Goal: Transaction & Acquisition: Purchase product/service

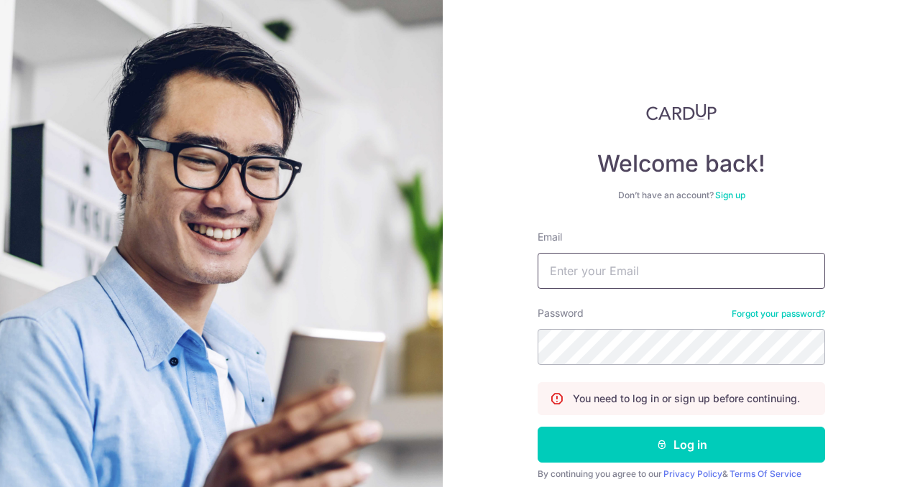
click at [642, 281] on input "Email" at bounding box center [680, 271] width 287 height 36
type input "[EMAIL_ADDRESS][DOMAIN_NAME]"
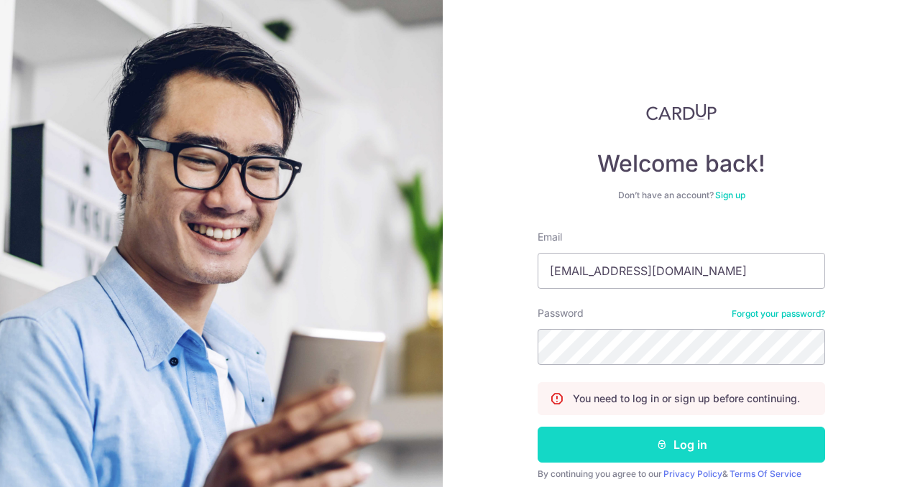
click at [686, 453] on button "Log in" at bounding box center [680, 445] width 287 height 36
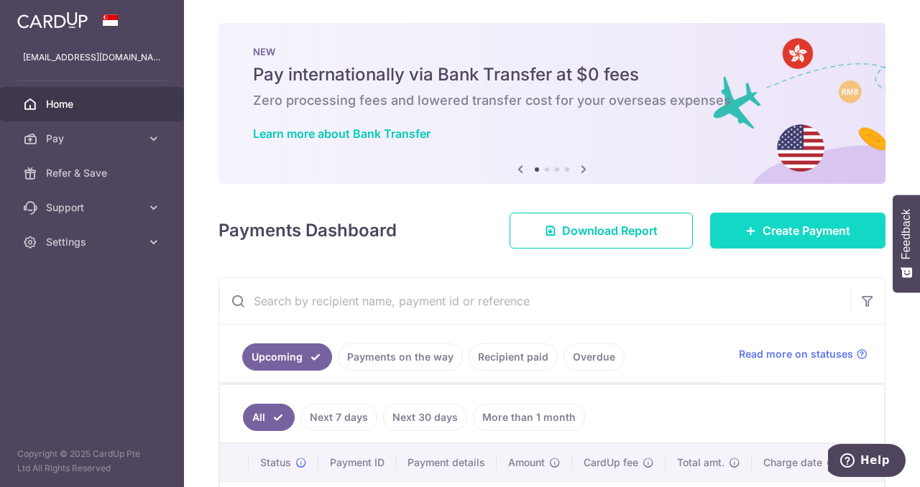
click at [751, 229] on link "Create Payment" at bounding box center [797, 231] width 175 height 36
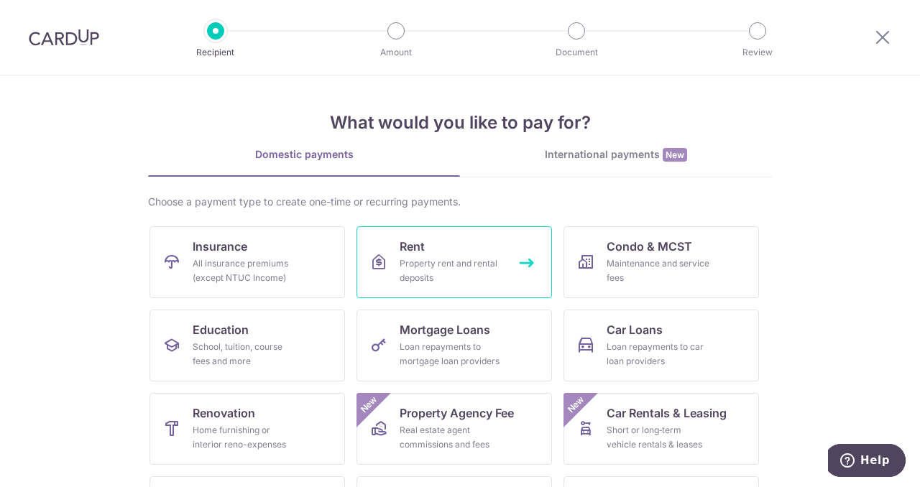
click at [467, 251] on link "Rent Property rent and rental deposits" at bounding box center [453, 262] width 195 height 72
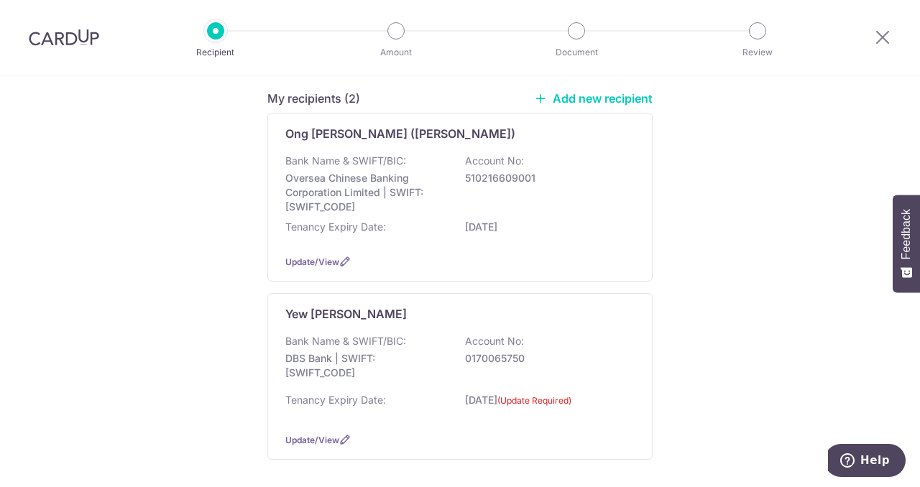
scroll to position [174, 0]
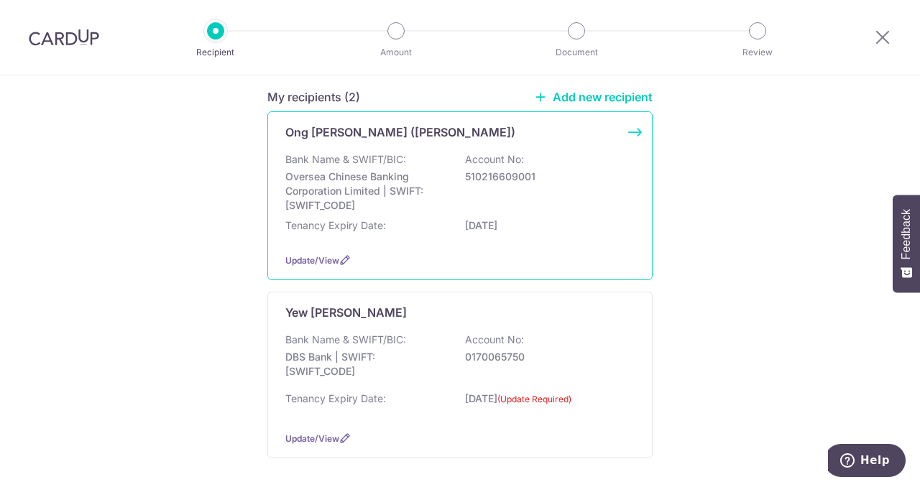
click at [423, 187] on p "Oversea Chinese Banking Corporation Limited | SWIFT: OCBCSGSGXXX" at bounding box center [365, 191] width 161 height 43
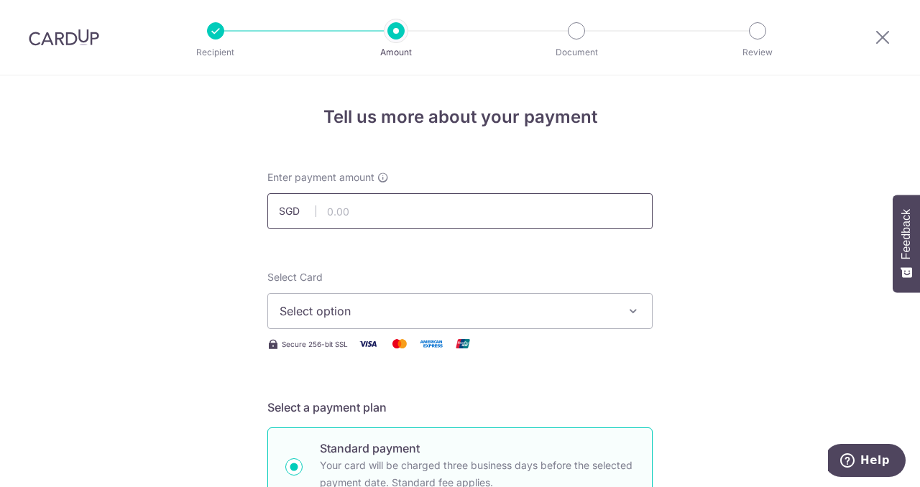
click at [422, 203] on input "text" at bounding box center [459, 211] width 385 height 36
type input "3,300.00"
click at [411, 315] on span "Select option" at bounding box center [446, 310] width 335 height 17
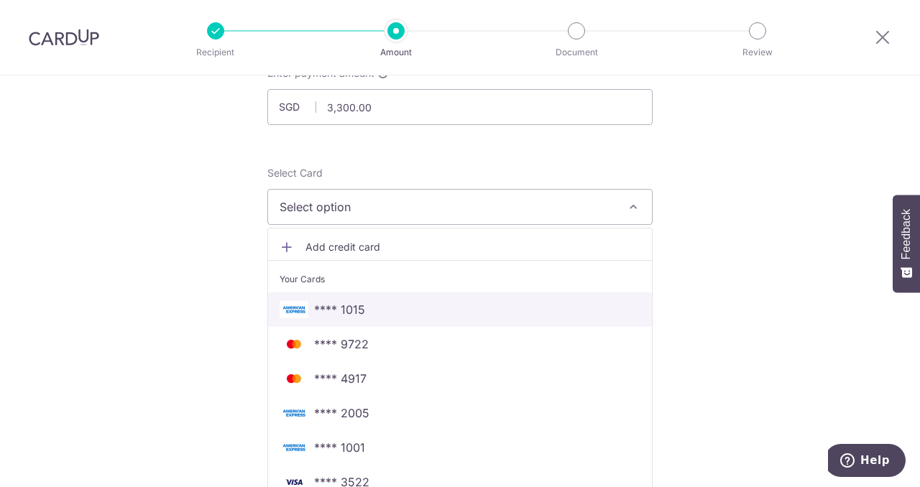
scroll to position [131, 0]
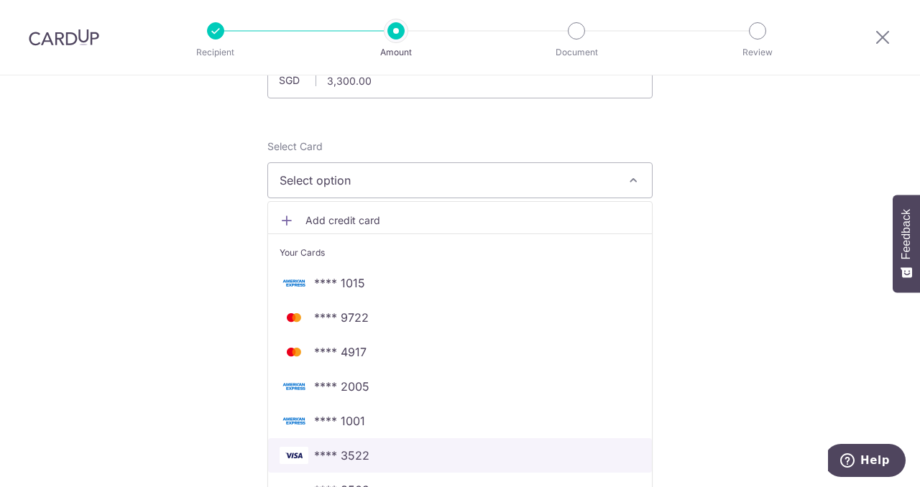
click at [412, 453] on span "**** 3522" at bounding box center [459, 455] width 361 height 17
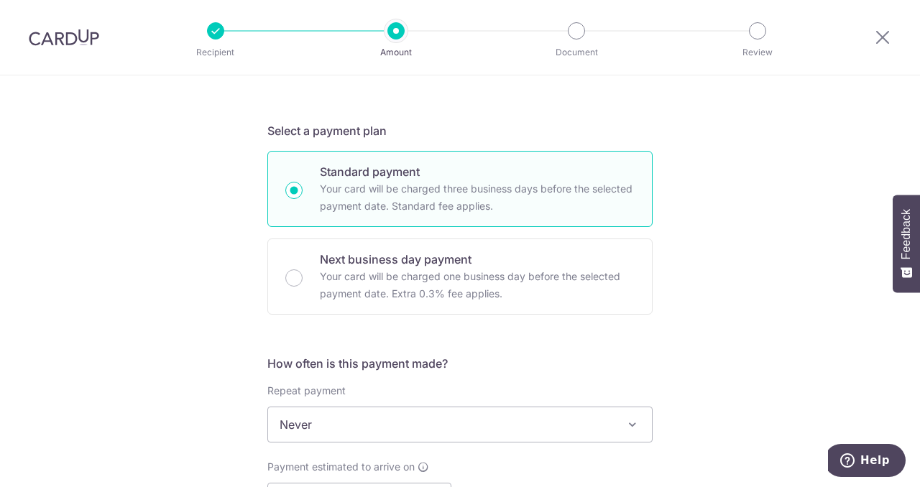
scroll to position [285, 0]
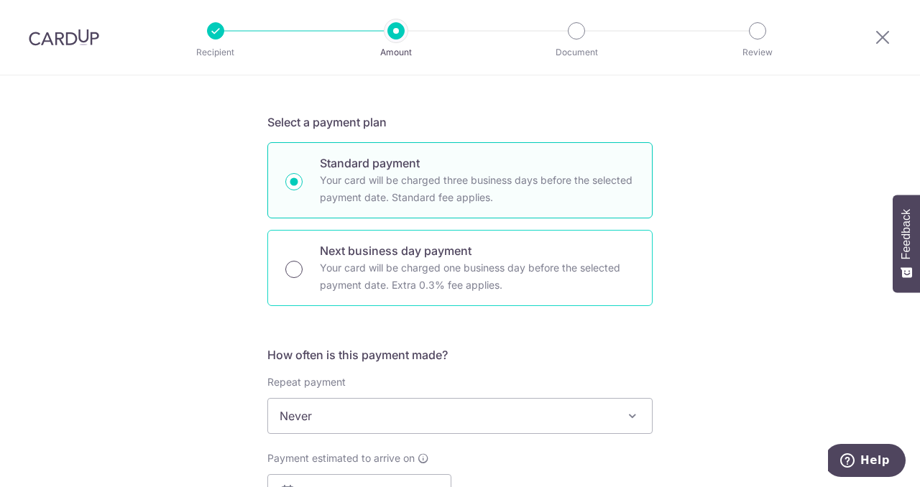
click at [285, 267] on input "Next business day payment Your card will be charged one business day before the…" at bounding box center [293, 269] width 17 height 17
radio input "true"
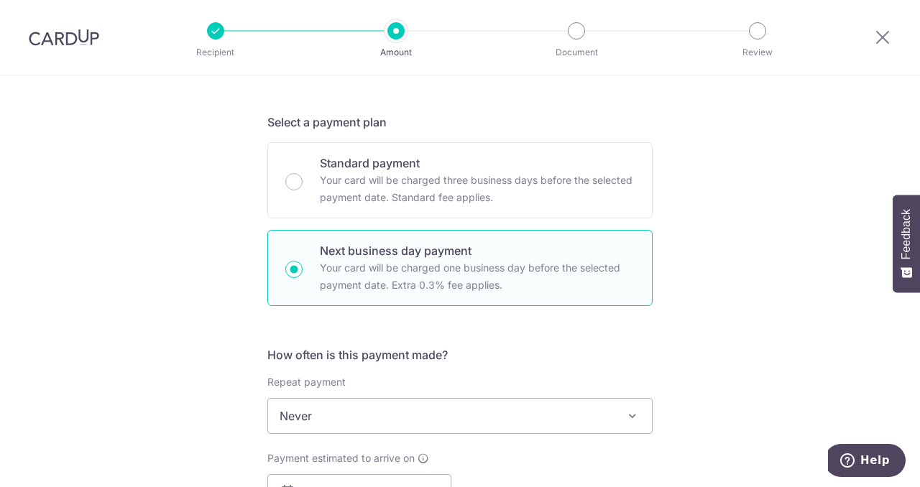
scroll to position [529, 0]
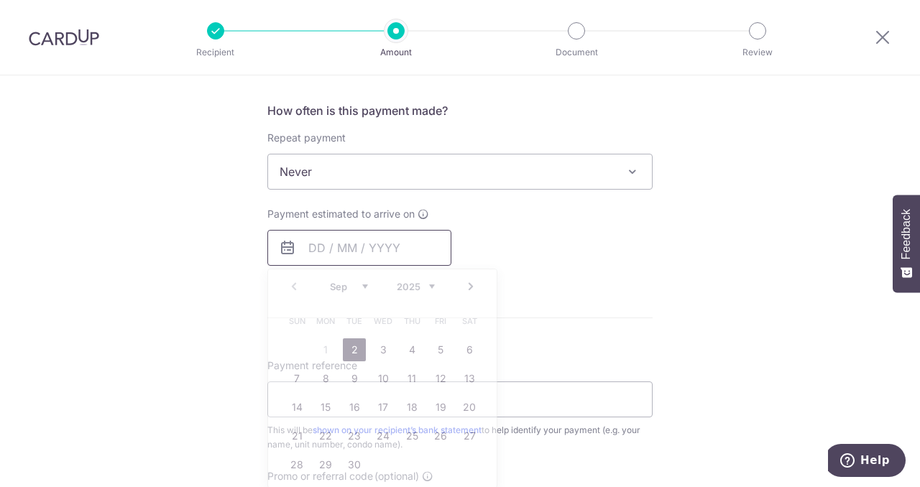
click at [369, 248] on input "text" at bounding box center [359, 248] width 184 height 36
click at [353, 346] on link "2" at bounding box center [354, 349] width 23 height 23
type input "[DATE]"
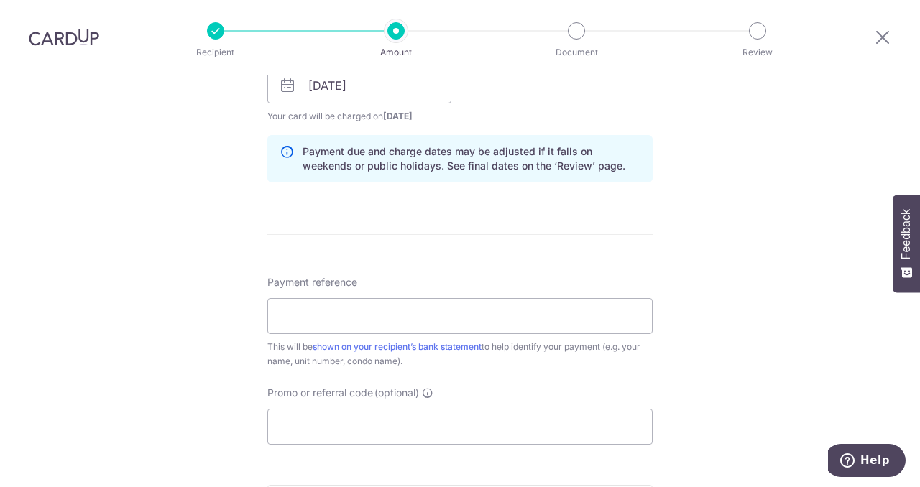
scroll to position [692, 0]
click at [354, 317] on input "Payment reference" at bounding box center [459, 316] width 385 height 36
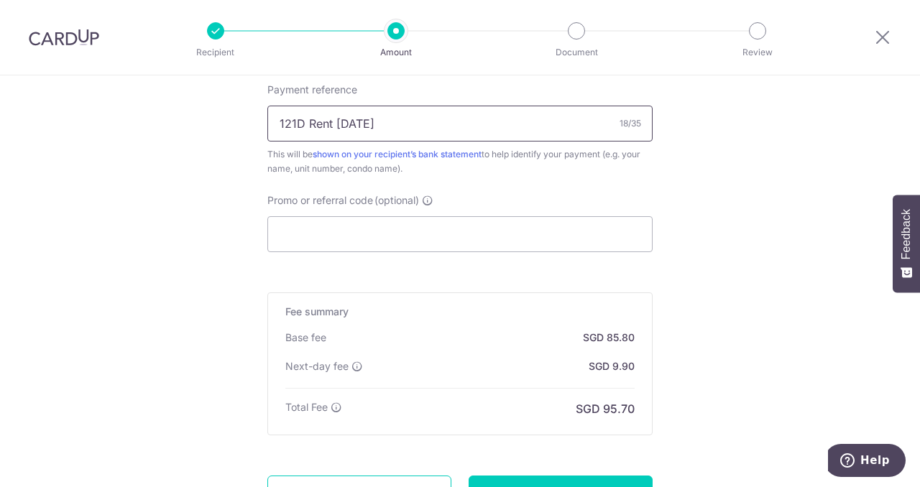
scroll to position [902, 0]
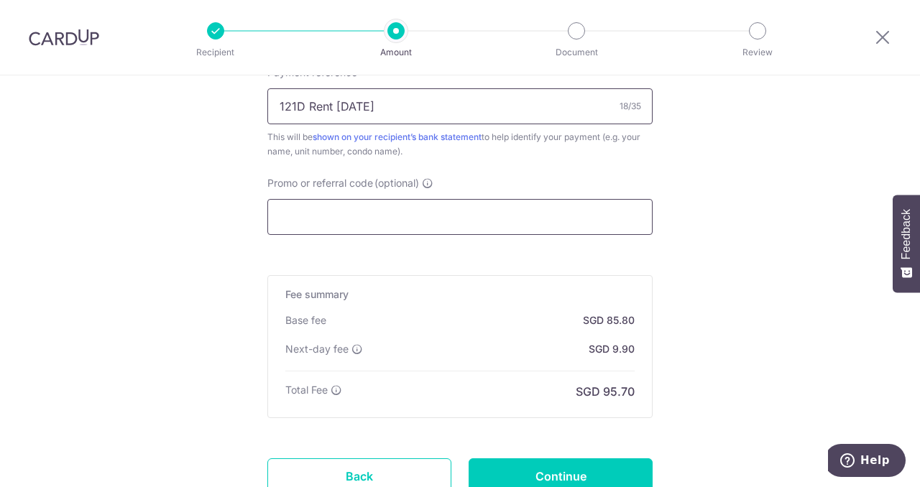
type input "121D Rent [DATE]"
click at [356, 210] on input "Promo or referral code (optional)" at bounding box center [459, 217] width 385 height 36
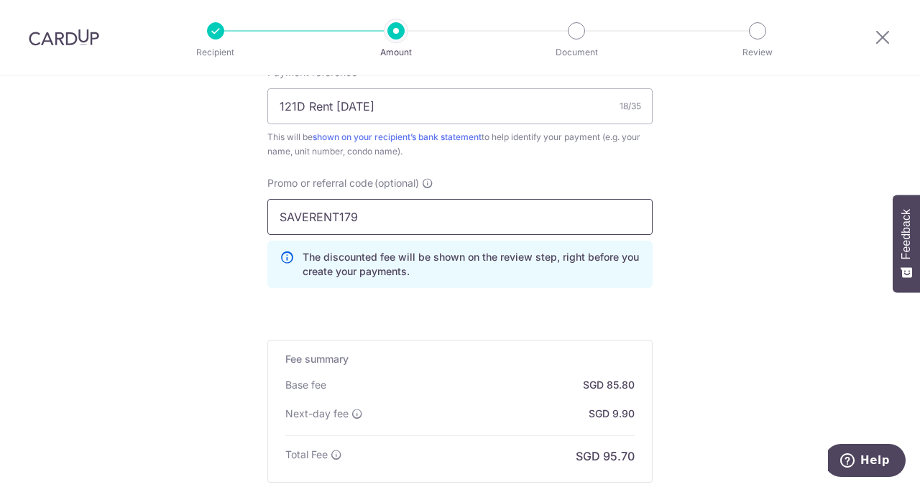
type input "SAVERENT179"
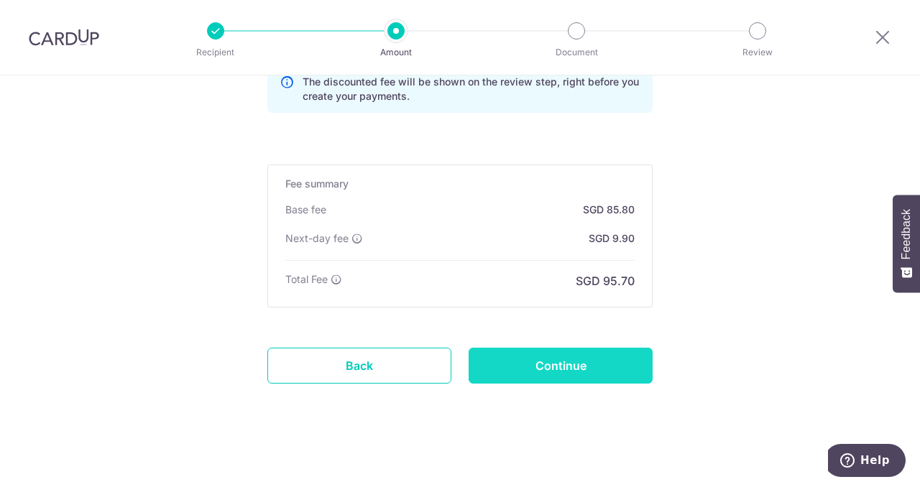
click at [548, 353] on input "Continue" at bounding box center [560, 366] width 184 height 36
type input "Create Schedule"
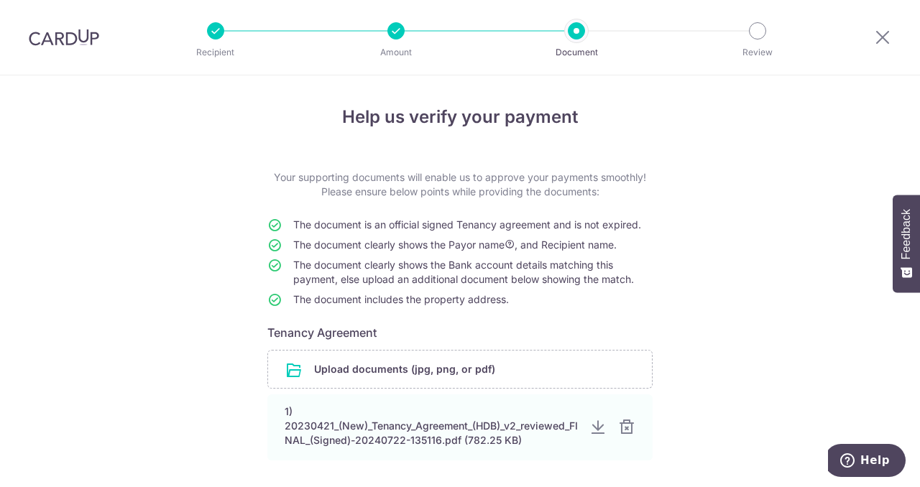
scroll to position [124, 0]
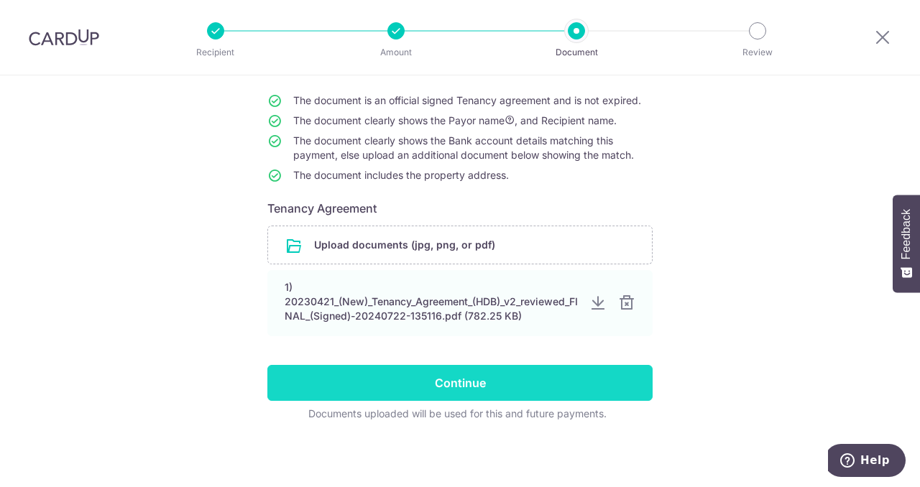
click at [547, 384] on input "Continue" at bounding box center [459, 383] width 385 height 36
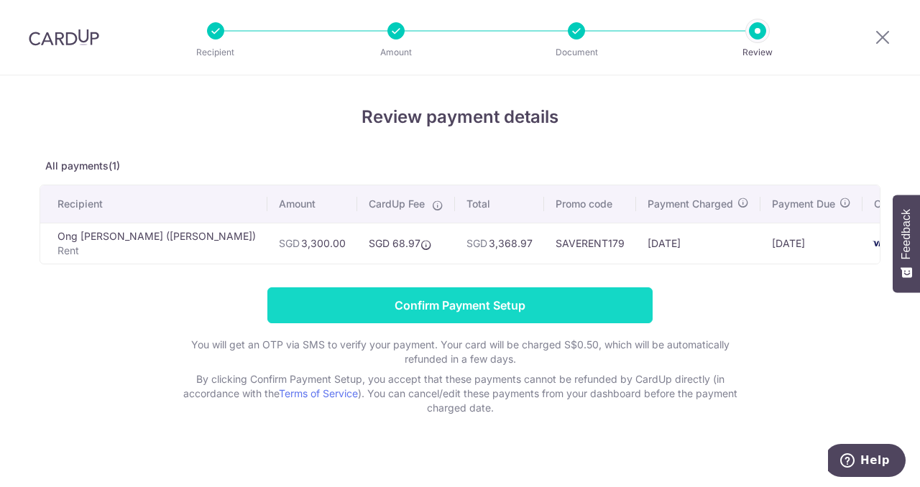
click at [483, 310] on input "Confirm Payment Setup" at bounding box center [459, 305] width 385 height 36
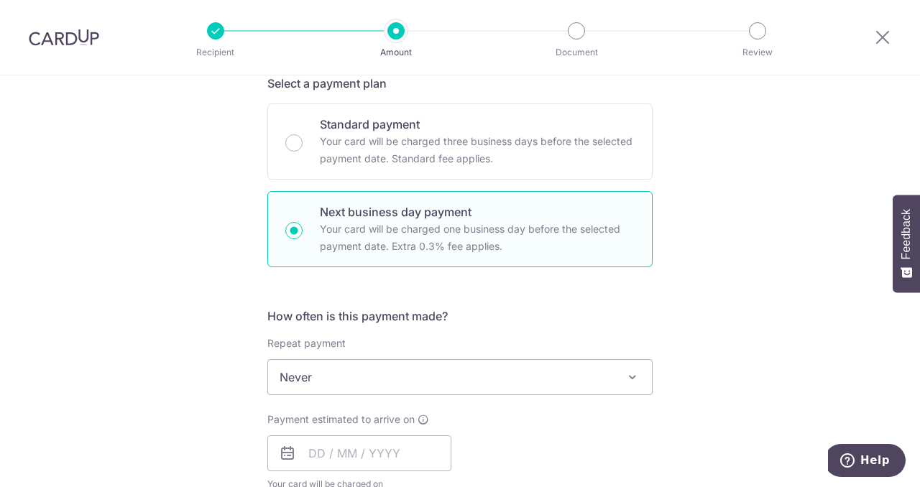
scroll to position [439, 0]
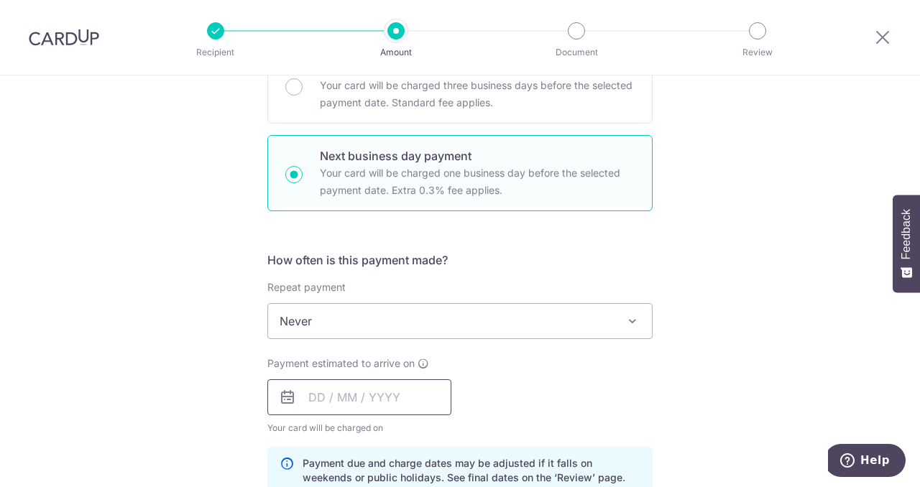
click at [389, 401] on input "text" at bounding box center [359, 397] width 184 height 36
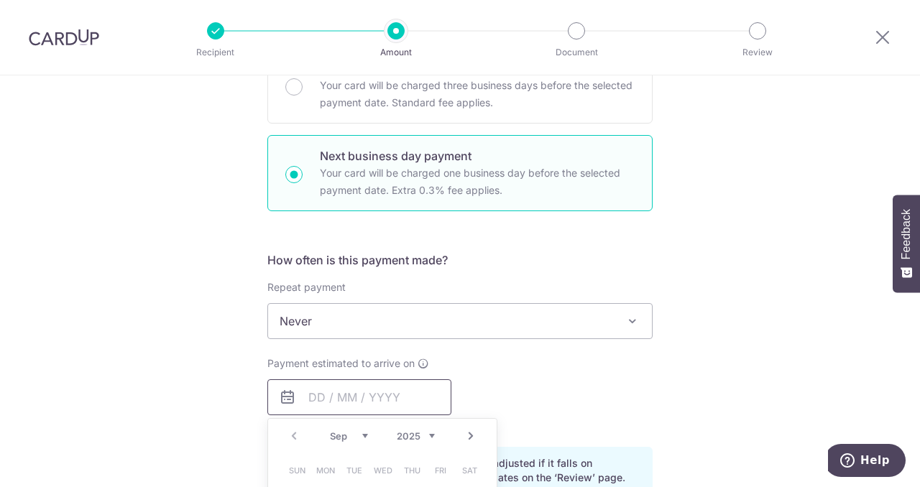
click at [389, 401] on input "text" at bounding box center [359, 397] width 184 height 36
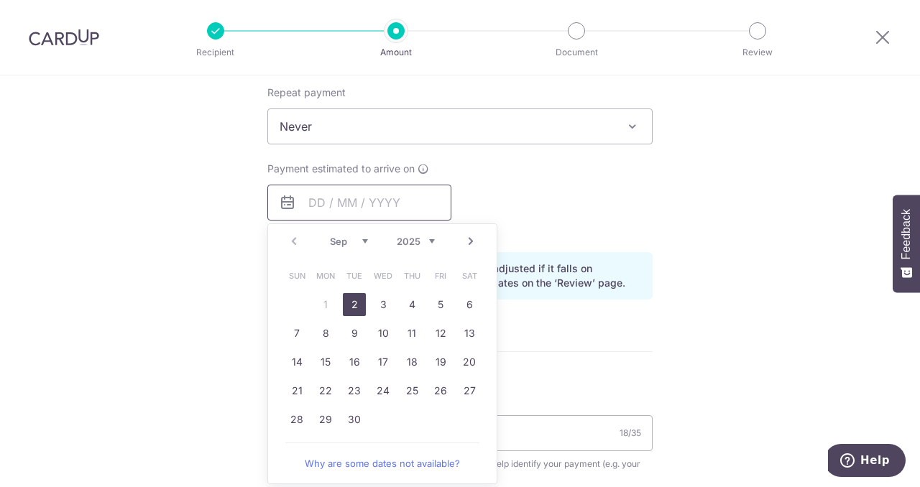
scroll to position [634, 0]
click at [352, 302] on link "2" at bounding box center [354, 303] width 23 height 23
type input "02/09/2025"
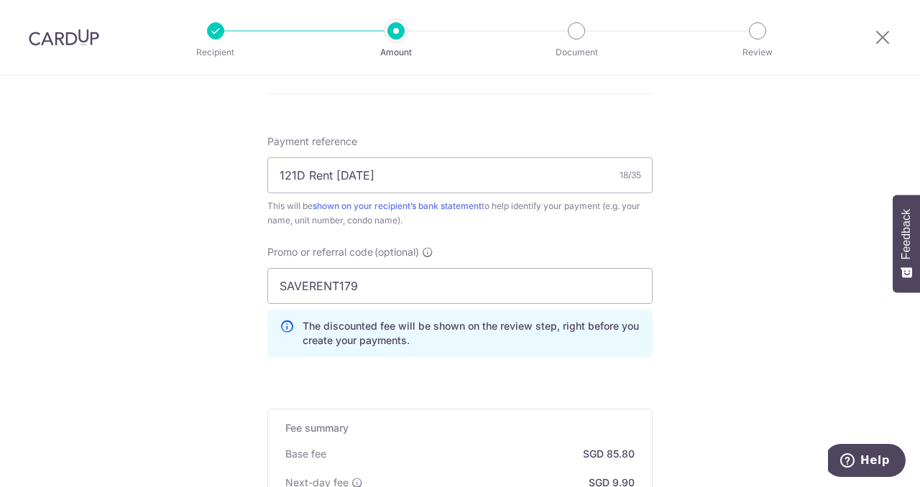
scroll to position [1135, 0]
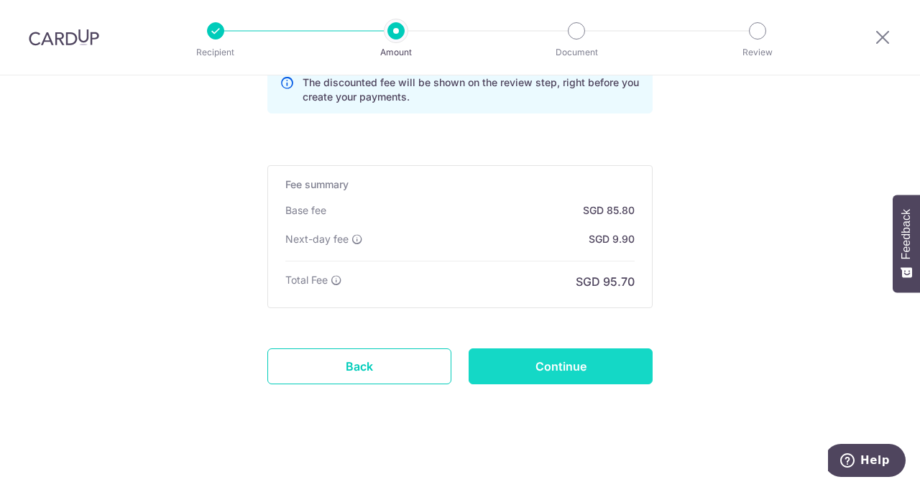
click at [537, 360] on input "Continue" at bounding box center [560, 366] width 184 height 36
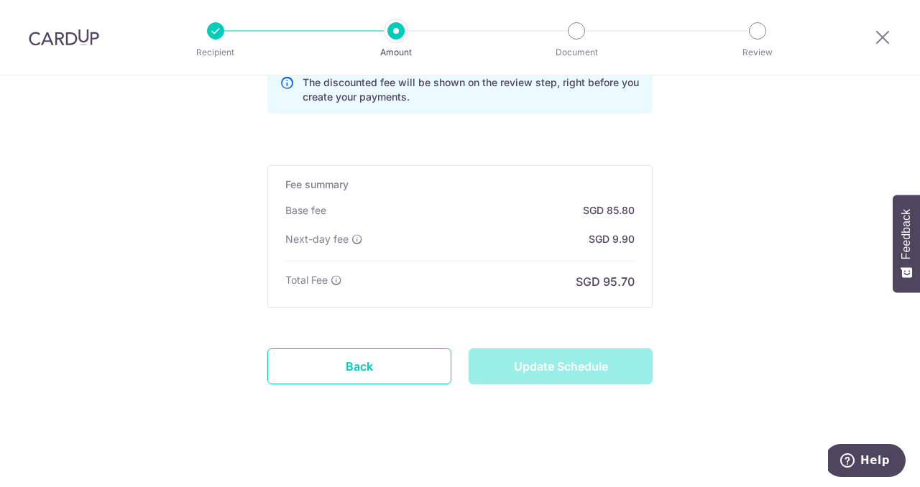
type input "Update Schedule"
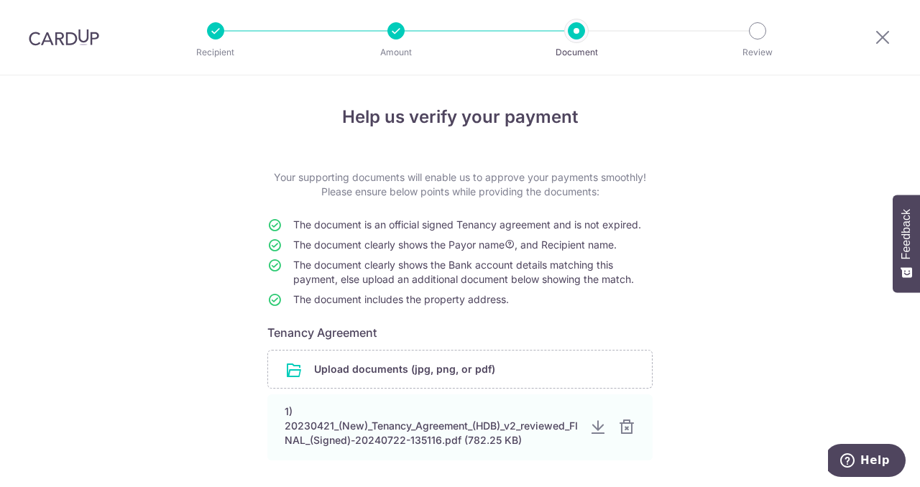
scroll to position [124, 0]
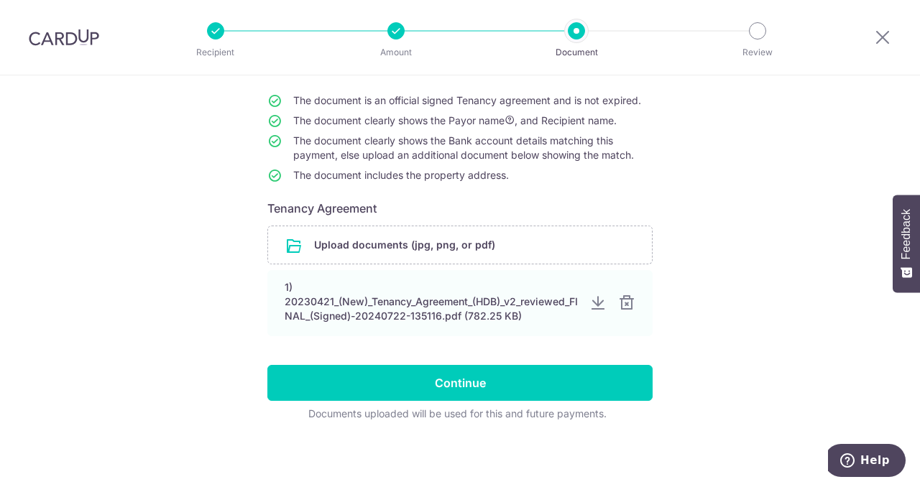
click at [444, 119] on span "The document clearly shows the Payor name , and Recipient name." at bounding box center [454, 120] width 323 height 12
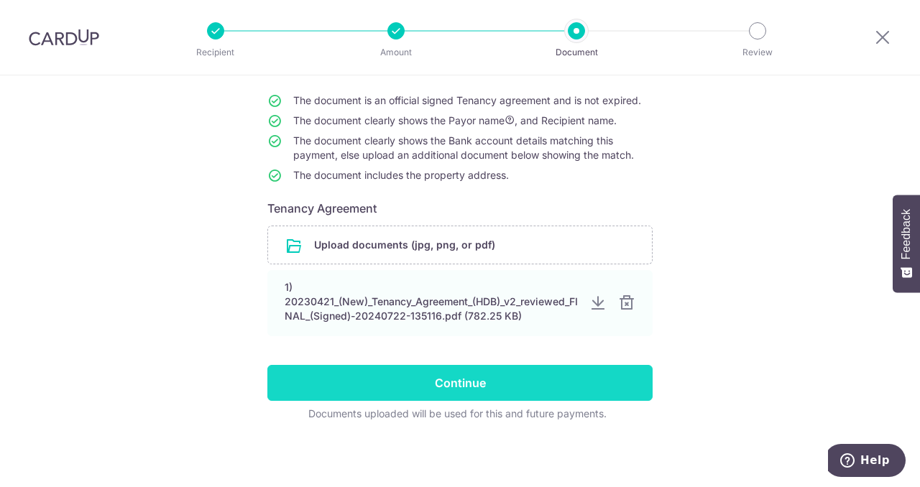
click at [466, 382] on input "Continue" at bounding box center [459, 383] width 385 height 36
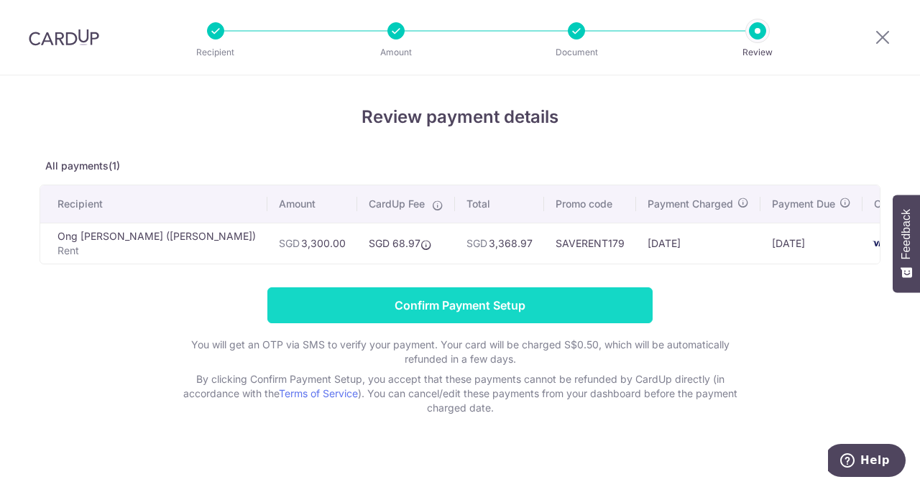
click at [467, 306] on input "Confirm Payment Setup" at bounding box center [459, 305] width 385 height 36
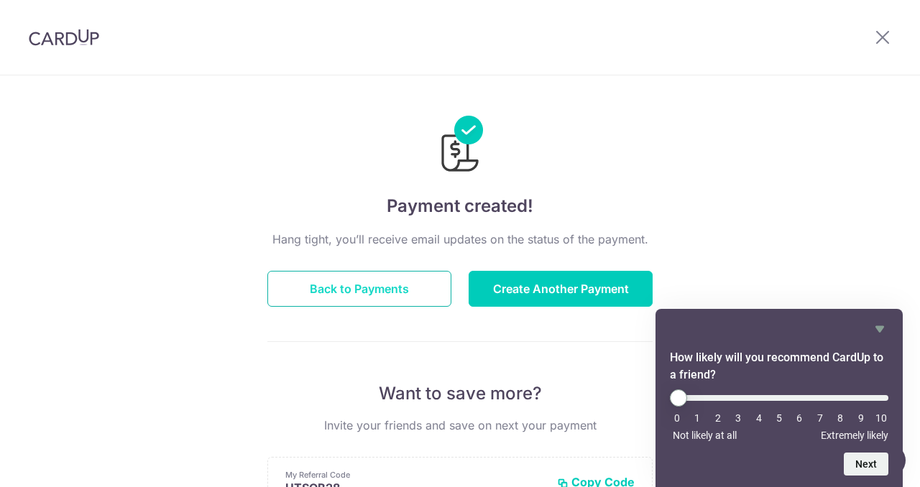
click at [379, 296] on button "Back to Payments" at bounding box center [359, 289] width 184 height 36
